Goal: Use online tool/utility: Use online tool/utility

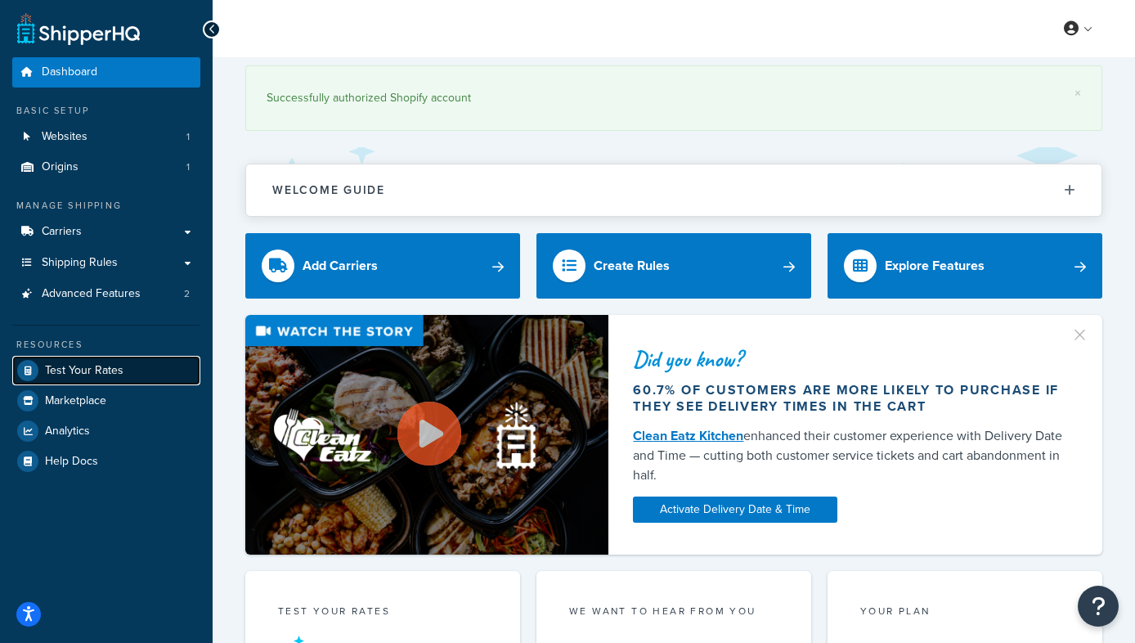
click at [60, 367] on span "Test Your Rates" at bounding box center [84, 371] width 78 height 14
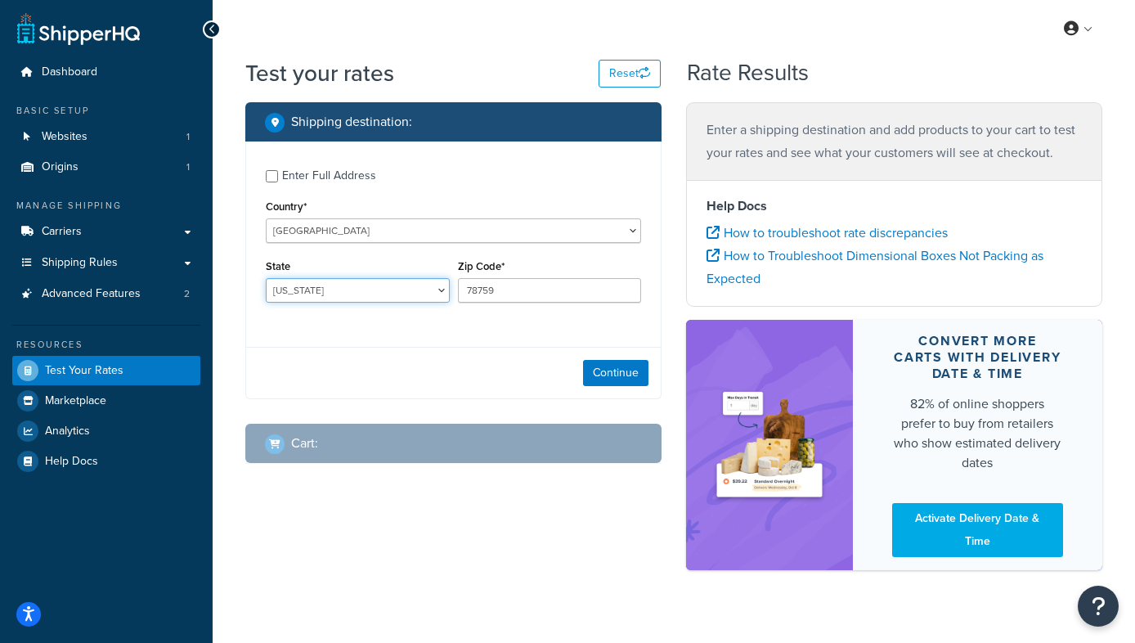
click at [431, 293] on select "[US_STATE] [US_STATE] [US_STATE] [US_STATE] [US_STATE] Armed Forces Americas Ar…" at bounding box center [358, 290] width 184 height 25
select select "NY"
click at [266, 278] on select "[US_STATE] [US_STATE] [US_STATE] [US_STATE] [US_STATE] Armed Forces Americas Ar…" at bounding box center [358, 290] width 184 height 25
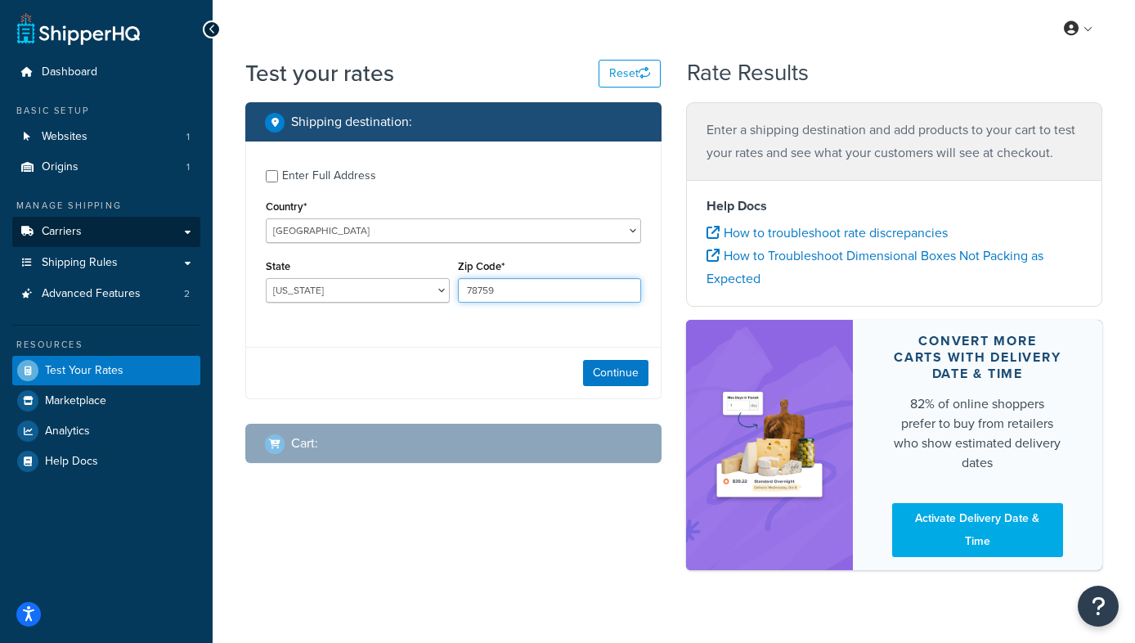
drag, startPoint x: 513, startPoint y: 300, endPoint x: 198, endPoint y: 235, distance: 322.1
click at [210, 244] on div "Dashboard Basic Setup Websites 1 Origins 1 Manage Shipping Carriers Carriers Al…" at bounding box center [567, 334] width 1135 height 668
type input "10457"
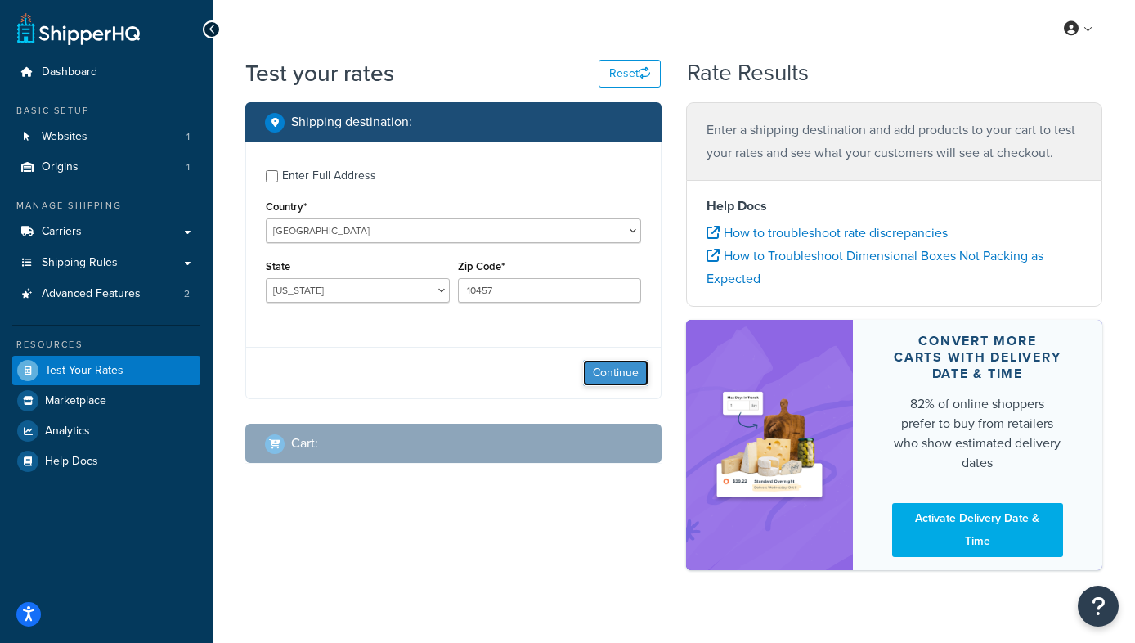
click at [609, 368] on button "Continue" at bounding box center [615, 373] width 65 height 26
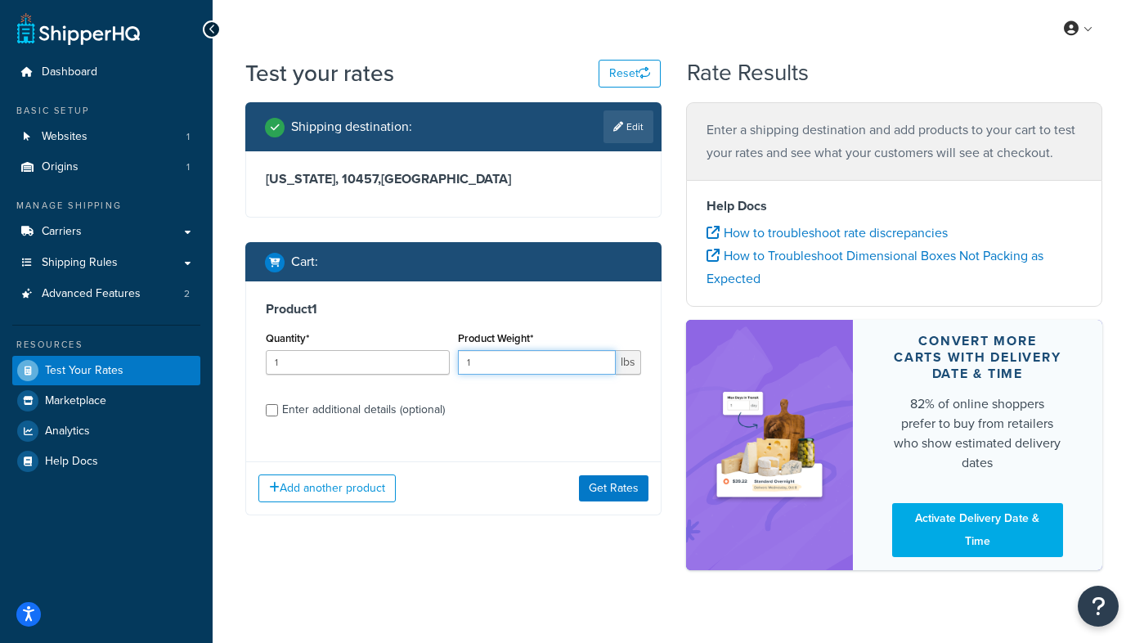
drag, startPoint x: 520, startPoint y: 363, endPoint x: 434, endPoint y: 373, distance: 86.4
click at [434, 373] on div "Quantity* 1 Product Weight* 1 lbs" at bounding box center [453, 357] width 383 height 60
type input "1"
type input "7"
click at [621, 492] on button "Get Rates" at bounding box center [613, 488] width 69 height 26
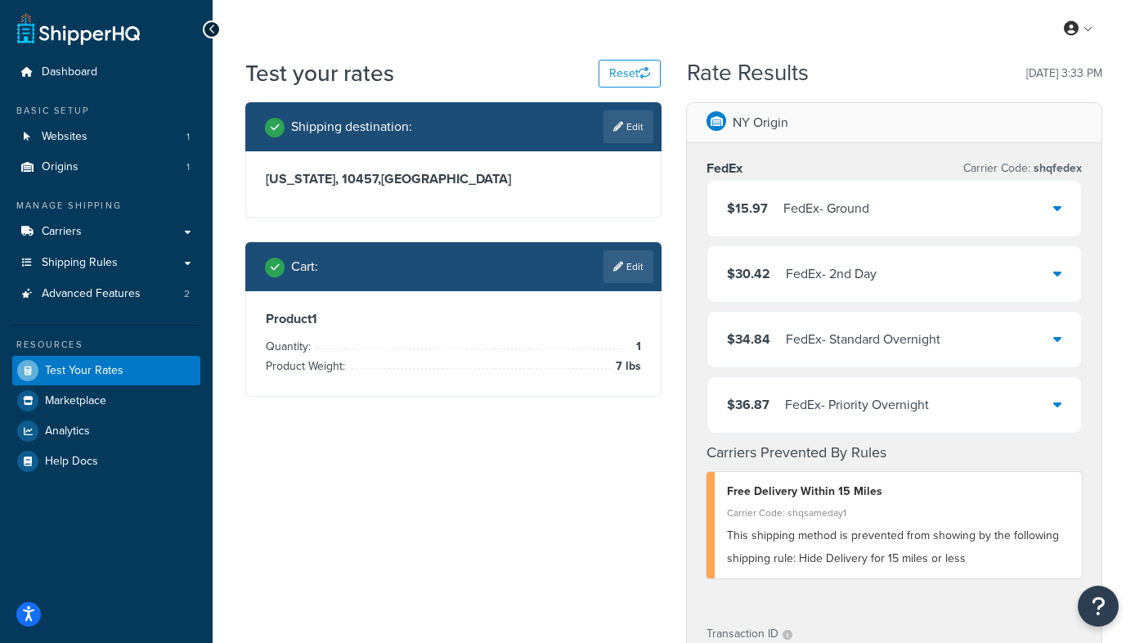
click at [902, 312] on div "$34.84 FedEx - Standard Overnight" at bounding box center [894, 339] width 374 height 56
